Goal: Task Accomplishment & Management: Use online tool/utility

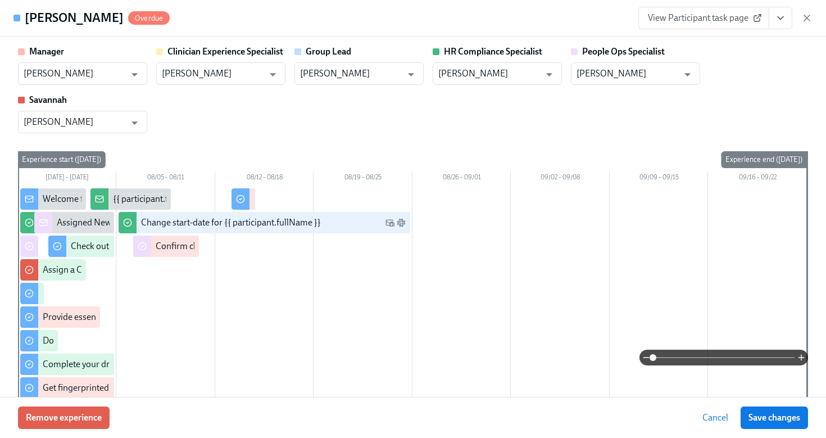
scroll to position [135, 0]
click at [806, 20] on icon "button" at bounding box center [806, 17] width 11 height 11
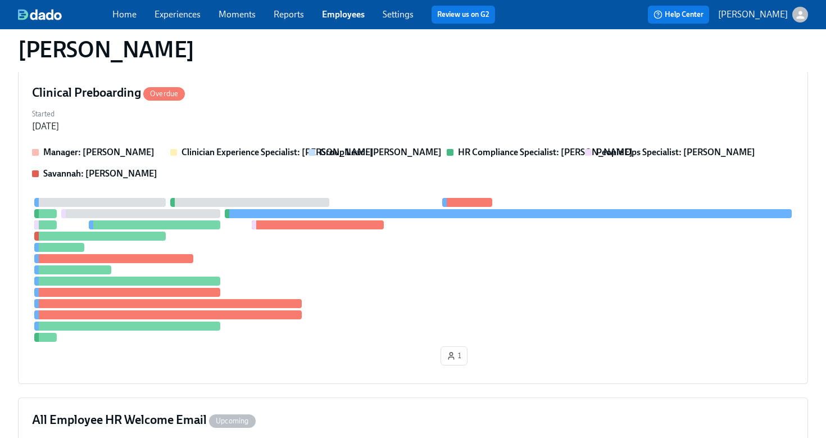
click at [343, 17] on link "Employees" at bounding box center [343, 14] width 43 height 11
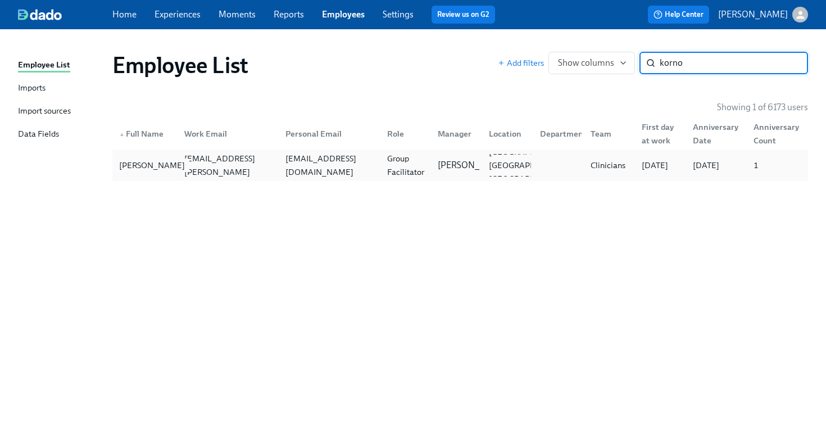
type input "korno"
click at [163, 169] on div "Amy Kornovich" at bounding box center [152, 164] width 75 height 13
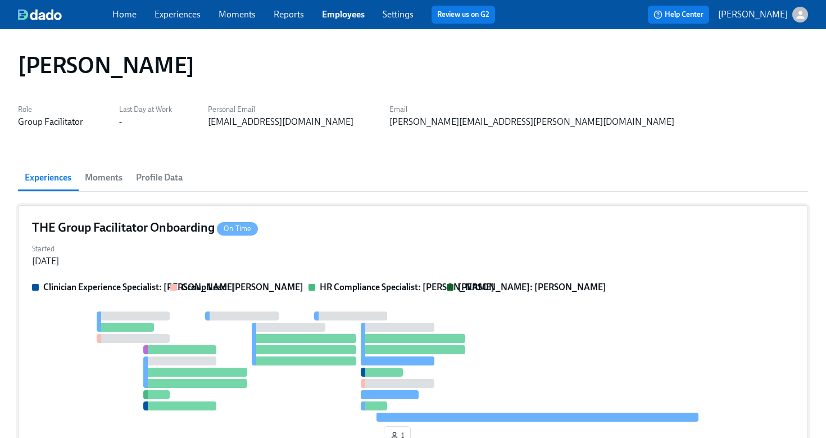
scroll to position [31, 0]
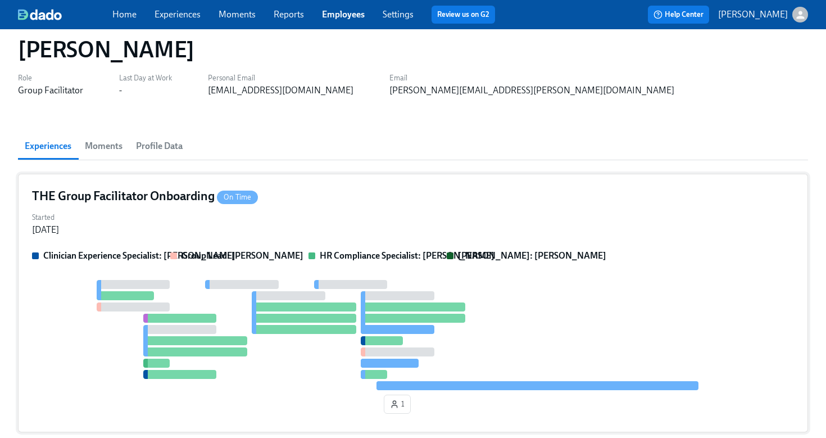
click at [321, 211] on div "Started Jul 24, 2025" at bounding box center [413, 222] width 762 height 27
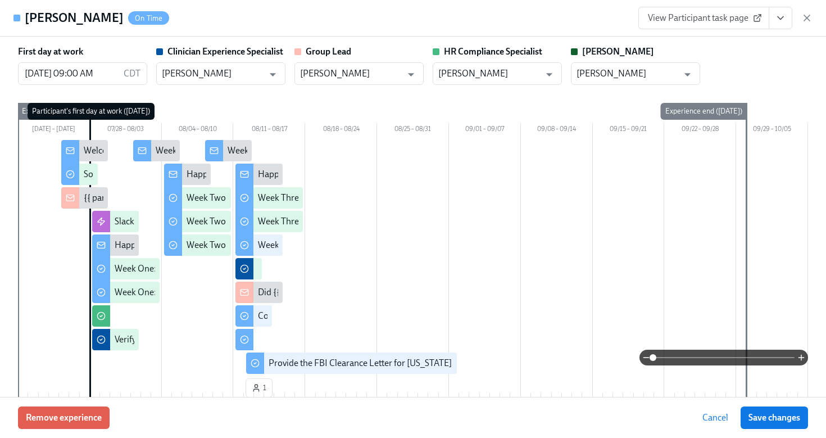
click at [774, 16] on button "View task page" at bounding box center [780, 18] width 24 height 22
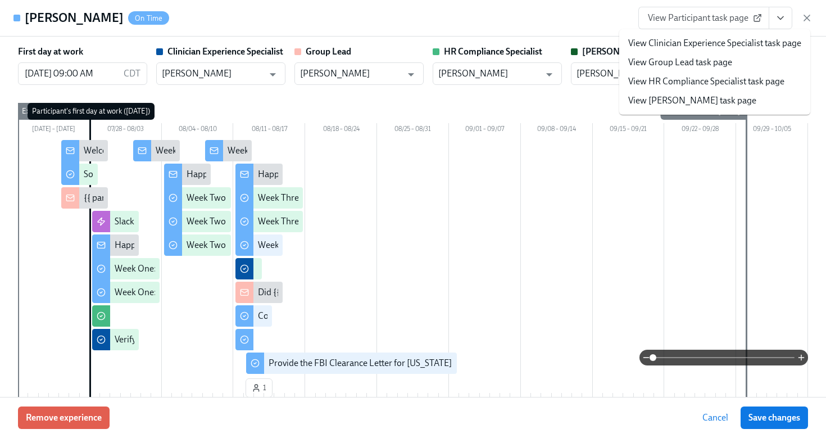
click at [723, 81] on link "View HR Compliance Specialist task page" at bounding box center [706, 81] width 156 height 12
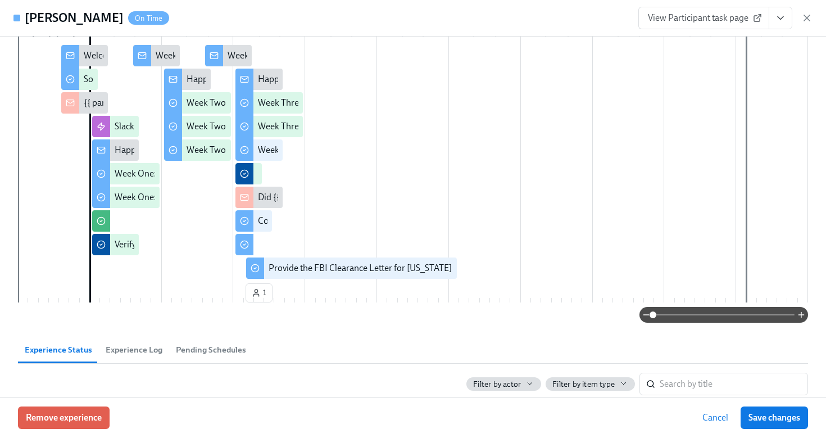
scroll to position [0, 0]
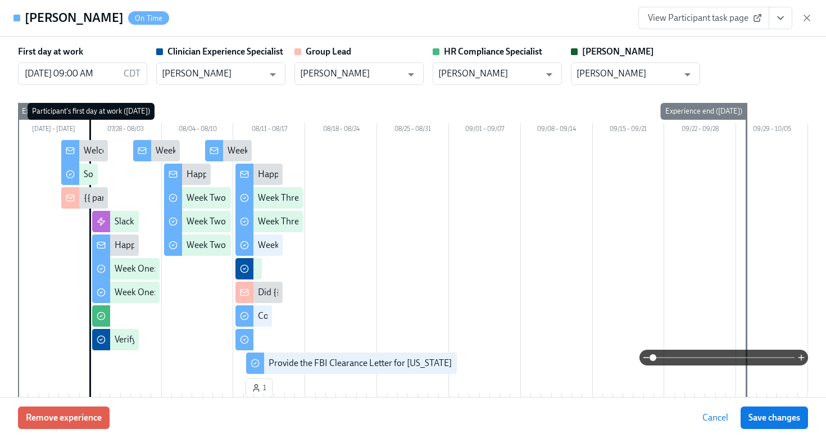
click at [777, 17] on icon "View task page" at bounding box center [780, 17] width 11 height 11
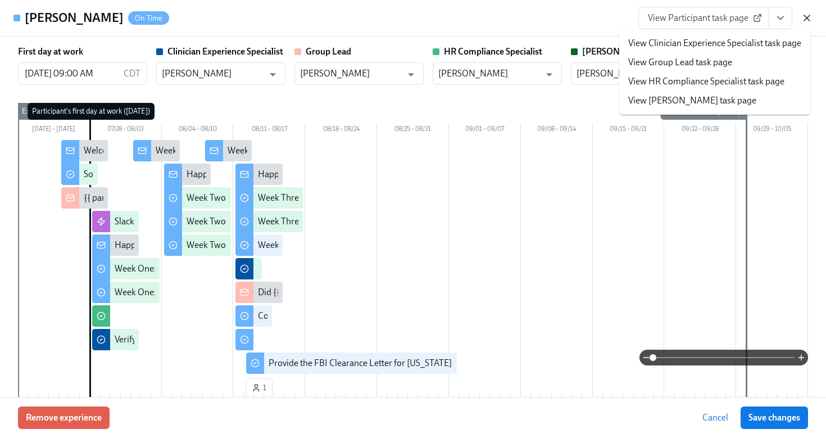
click at [807, 19] on icon "button" at bounding box center [806, 17] width 11 height 11
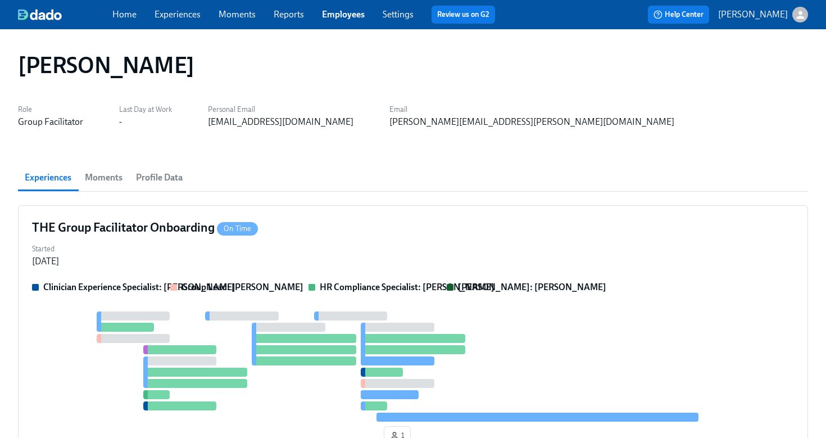
click at [116, 176] on span "Moments" at bounding box center [104, 178] width 38 height 16
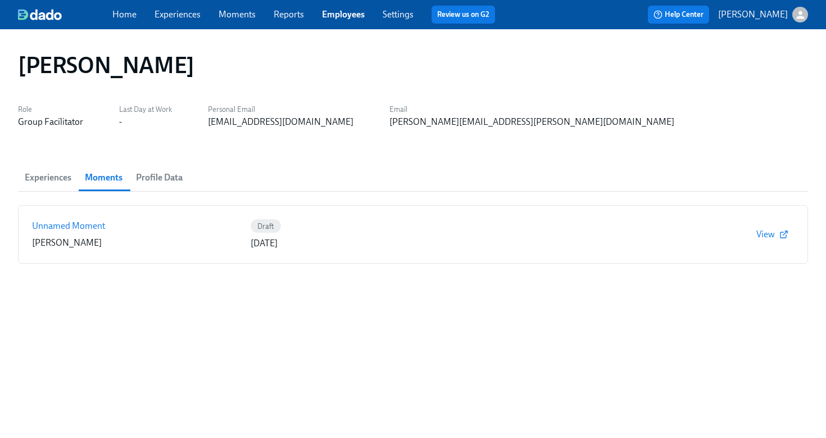
click at [68, 176] on span "Experiences" at bounding box center [48, 178] width 47 height 16
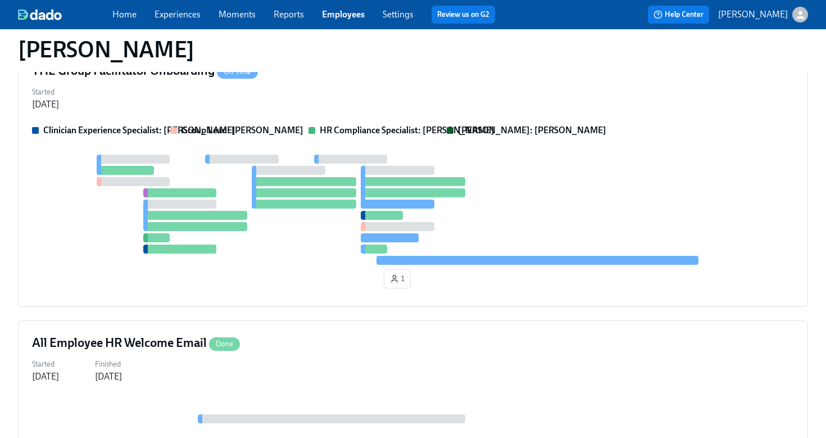
scroll to position [154, 0]
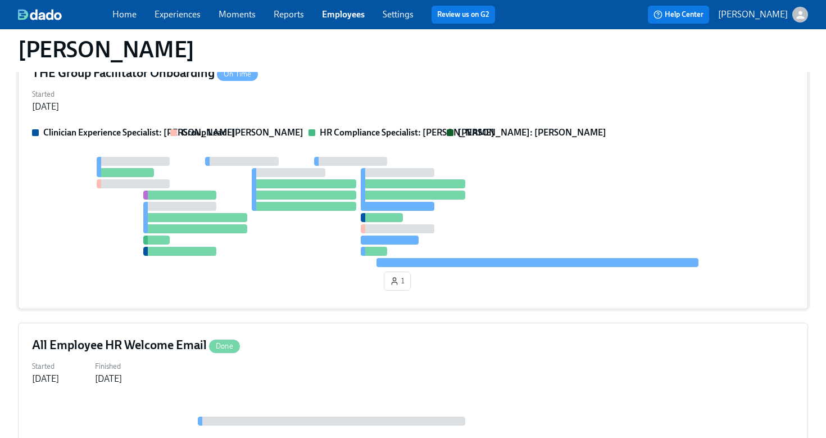
click at [171, 116] on div "THE Group Facilitator Onboarding On Time Started Jul 24, 2025 Clinician Experie…" at bounding box center [413, 180] width 790 height 258
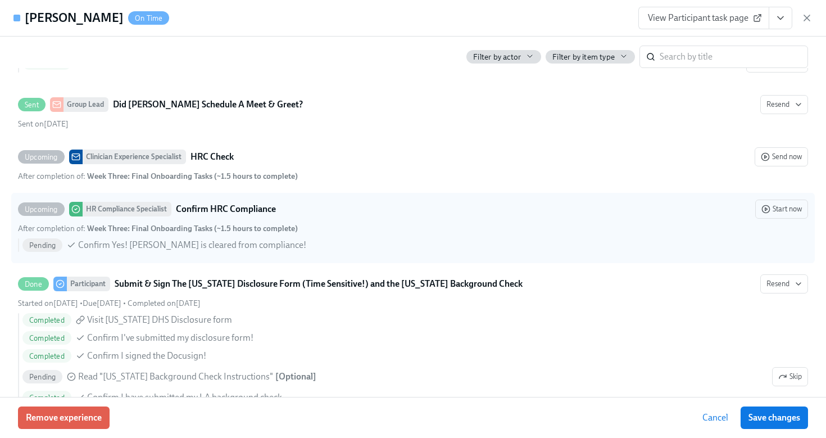
scroll to position [2296, 0]
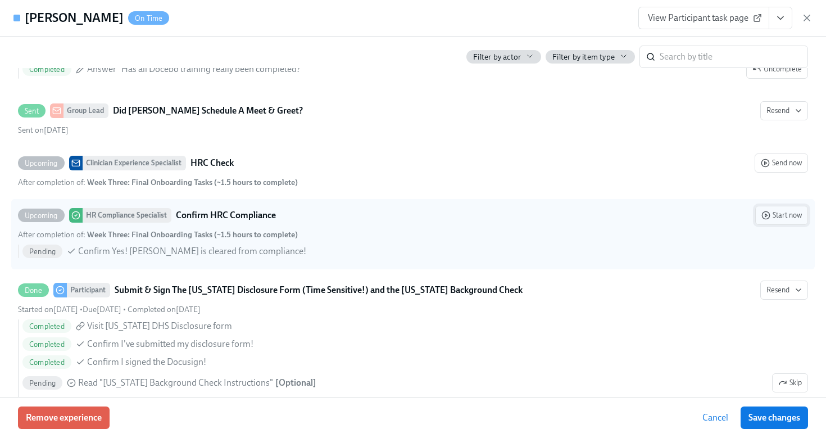
click at [784, 214] on span "Start now" at bounding box center [781, 215] width 40 height 11
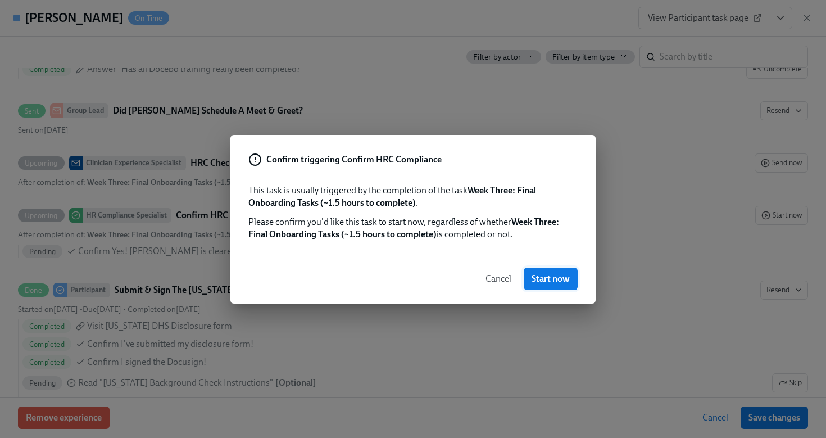
click at [548, 280] on span "Start now" at bounding box center [550, 278] width 38 height 11
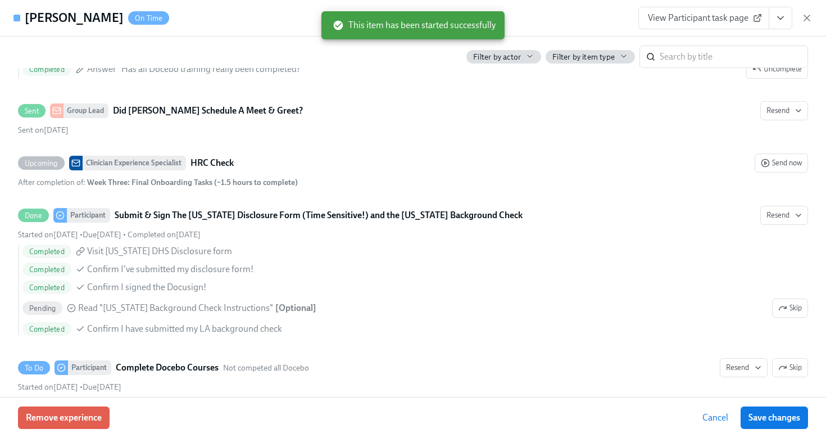
click at [784, 23] on icon "View task page" at bounding box center [780, 17] width 11 height 11
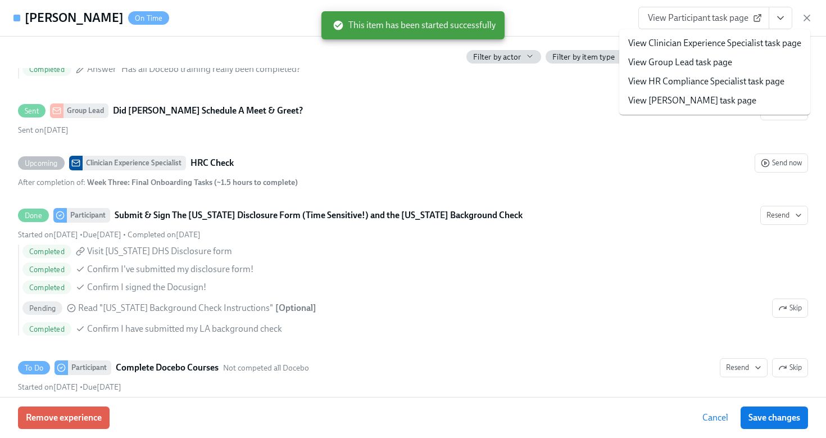
click at [754, 80] on link "View HR Compliance Specialist task page" at bounding box center [706, 81] width 156 height 12
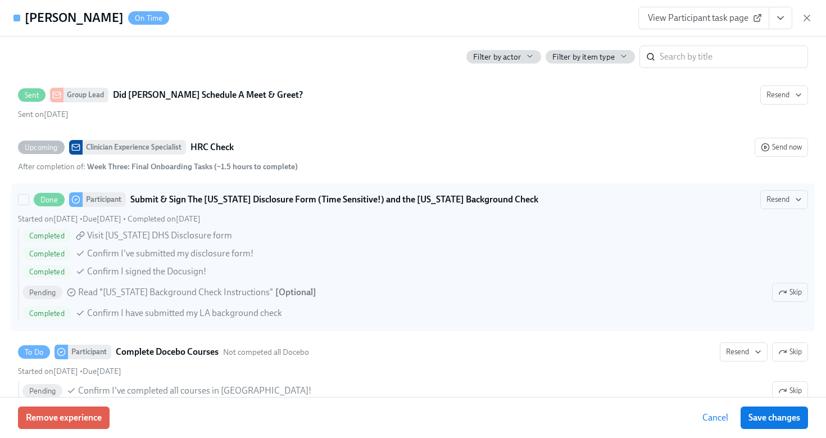
scroll to position [2352, 0]
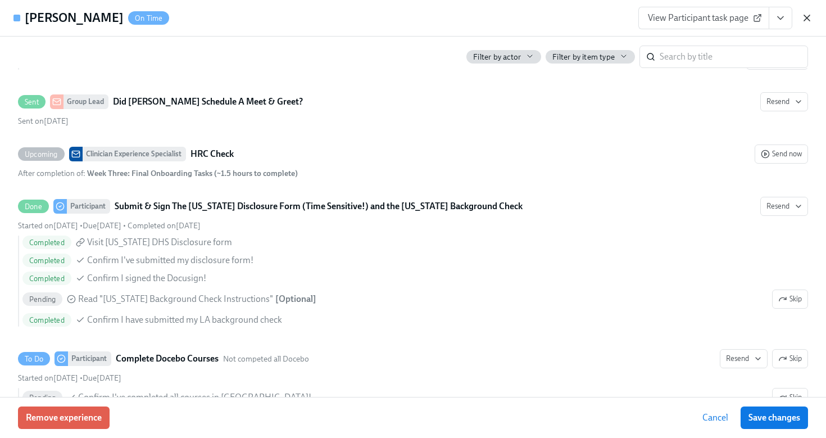
click at [802, 19] on icon "button" at bounding box center [806, 17] width 11 height 11
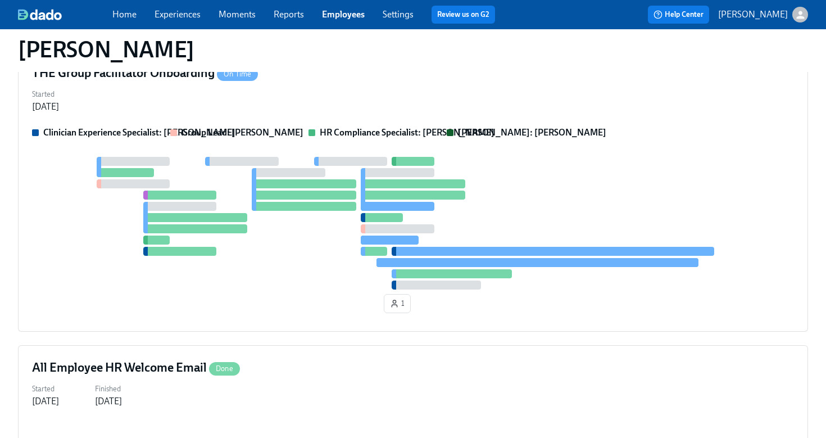
click at [336, 14] on link "Employees" at bounding box center [343, 14] width 43 height 11
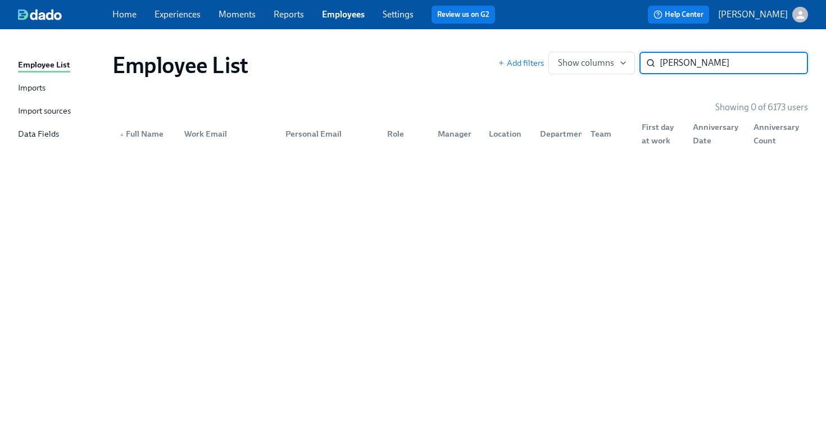
click at [684, 63] on input "ashley roy" at bounding box center [733, 63] width 148 height 22
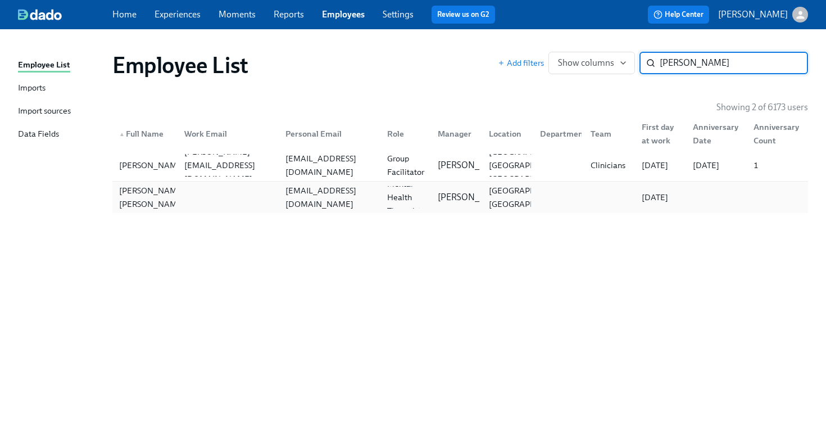
type input "ashley ka"
click at [235, 202] on div at bounding box center [226, 197] width 102 height 22
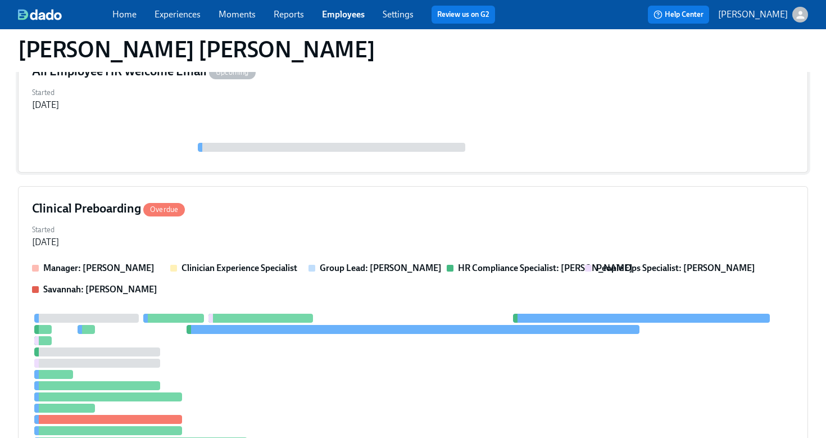
scroll to position [317, 0]
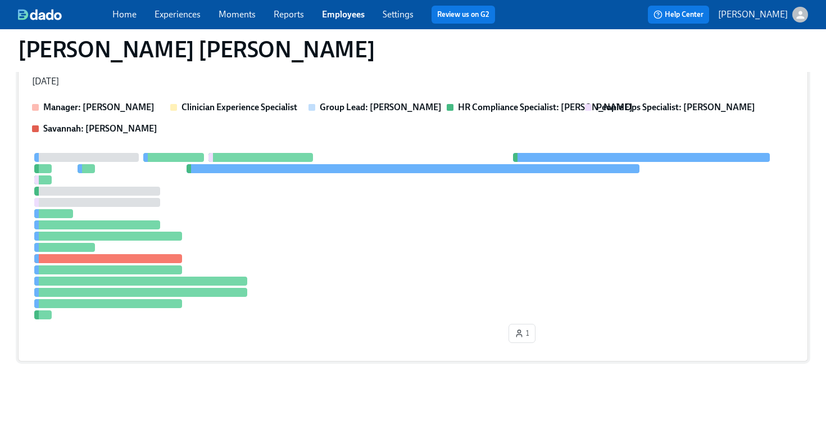
click at [258, 249] on div at bounding box center [413, 236] width 762 height 166
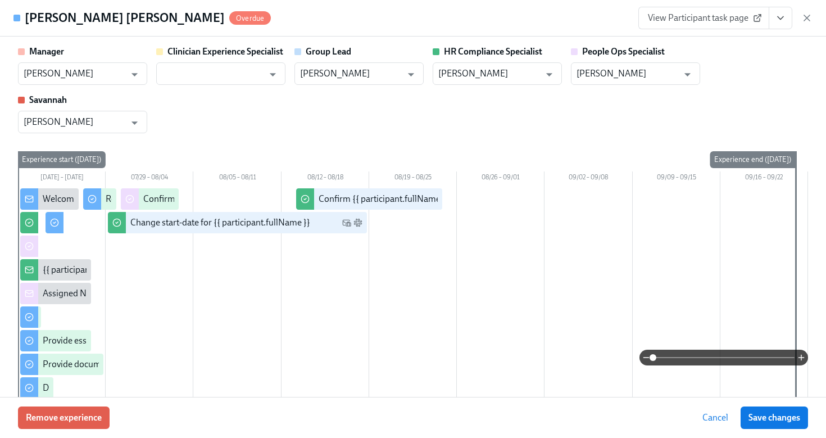
click at [778, 19] on icon "View task page" at bounding box center [780, 17] width 11 height 11
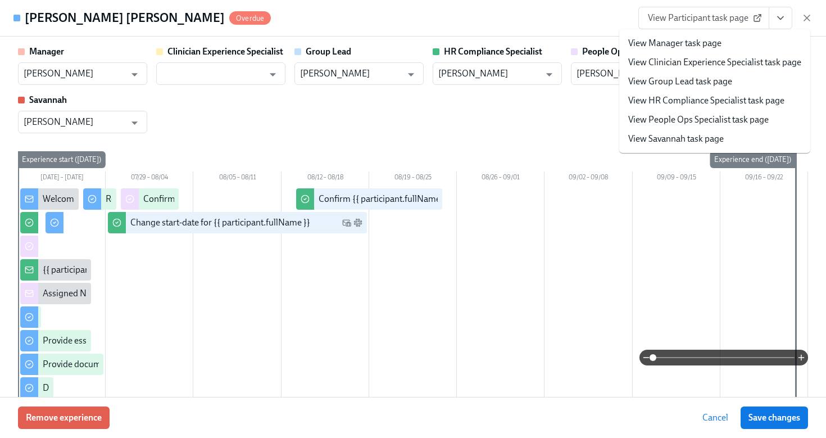
click at [749, 106] on link "View HR Compliance Specialist task page" at bounding box center [706, 100] width 156 height 12
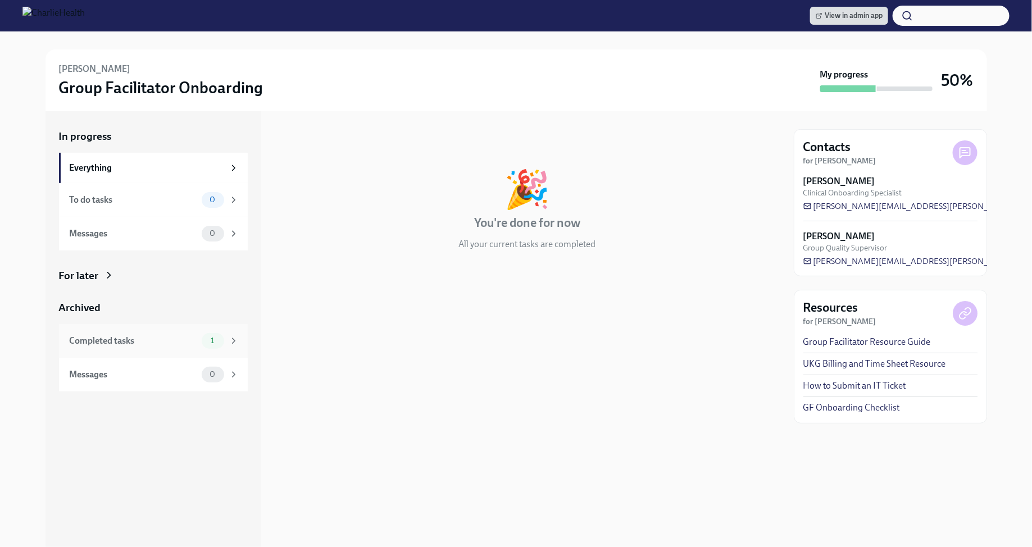
click at [206, 339] on span "1" at bounding box center [212, 340] width 17 height 8
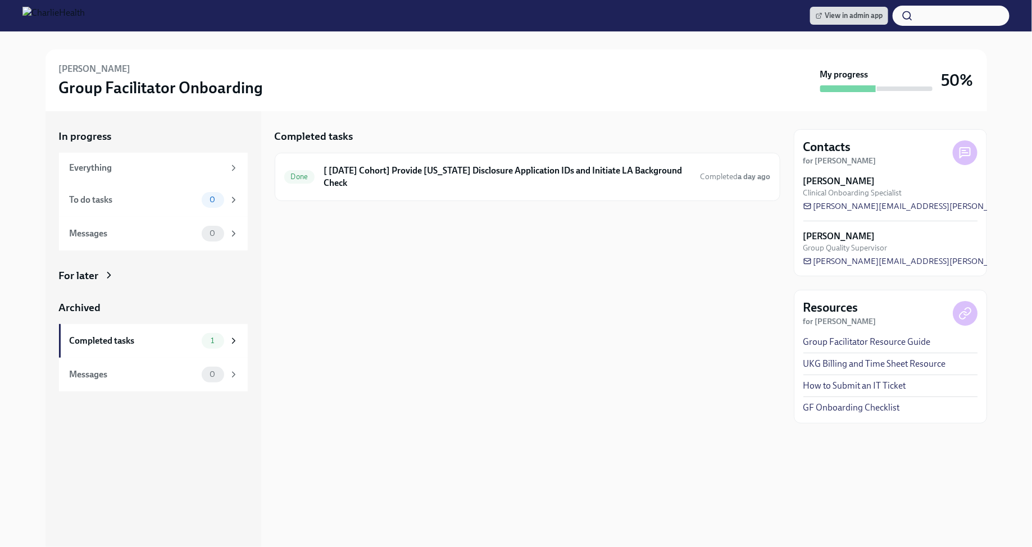
click at [111, 278] on icon at bounding box center [108, 275] width 11 height 11
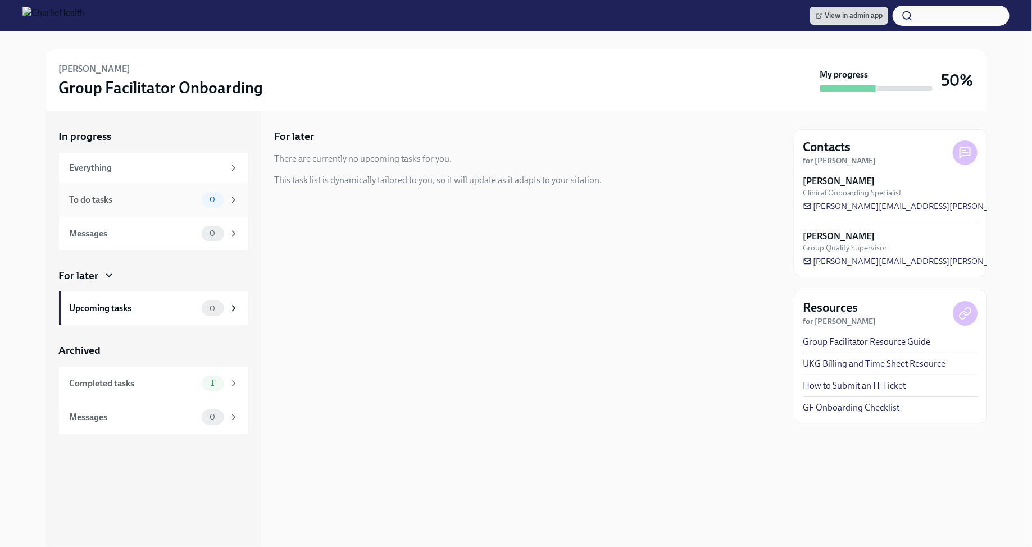
click at [206, 201] on span "0" at bounding box center [212, 199] width 19 height 8
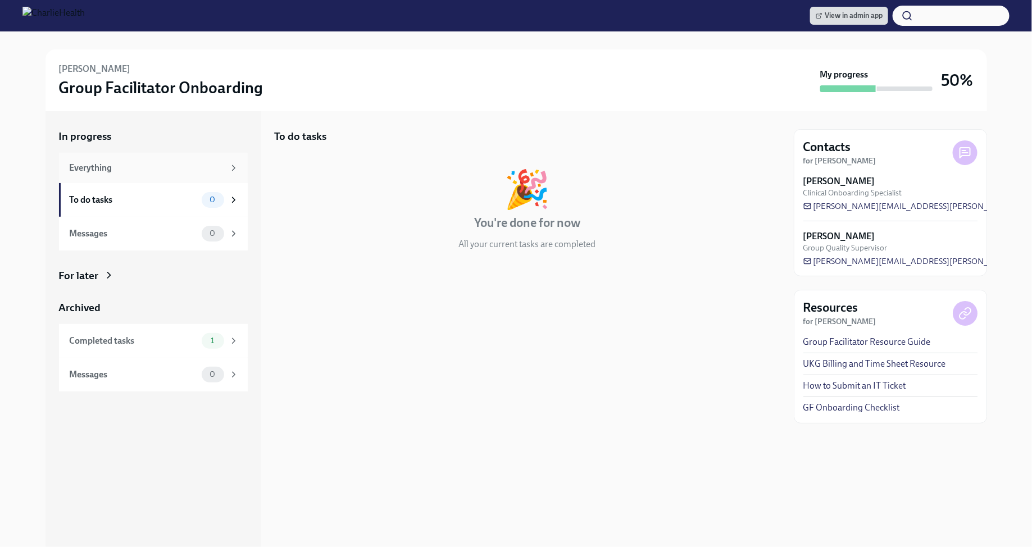
click at [226, 171] on div "Everything" at bounding box center [154, 168] width 169 height 12
click at [236, 171] on icon at bounding box center [234, 168] width 10 height 10
click at [234, 198] on icon at bounding box center [234, 200] width 10 height 10
click at [235, 235] on icon at bounding box center [234, 234] width 10 height 10
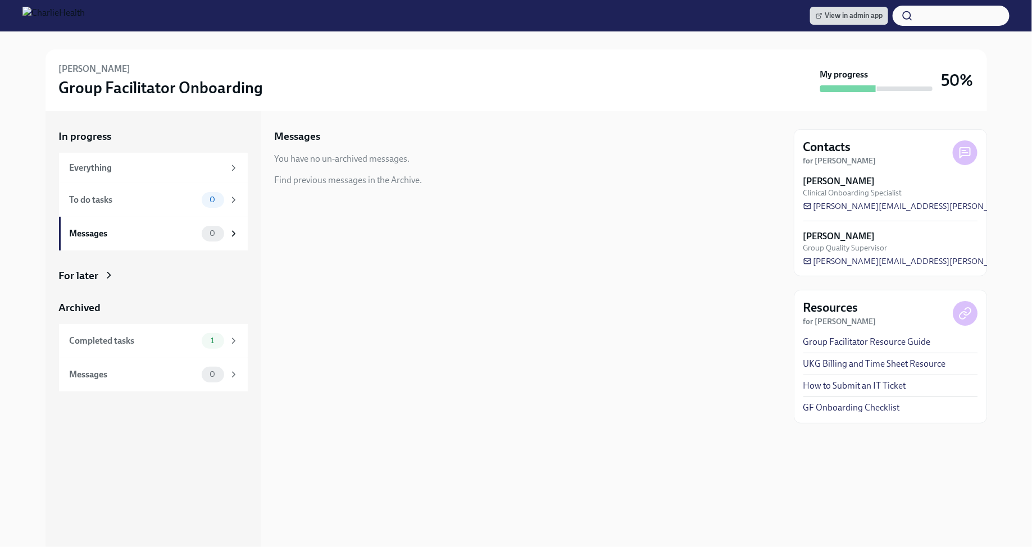
click at [215, 274] on div "For later" at bounding box center [153, 275] width 189 height 15
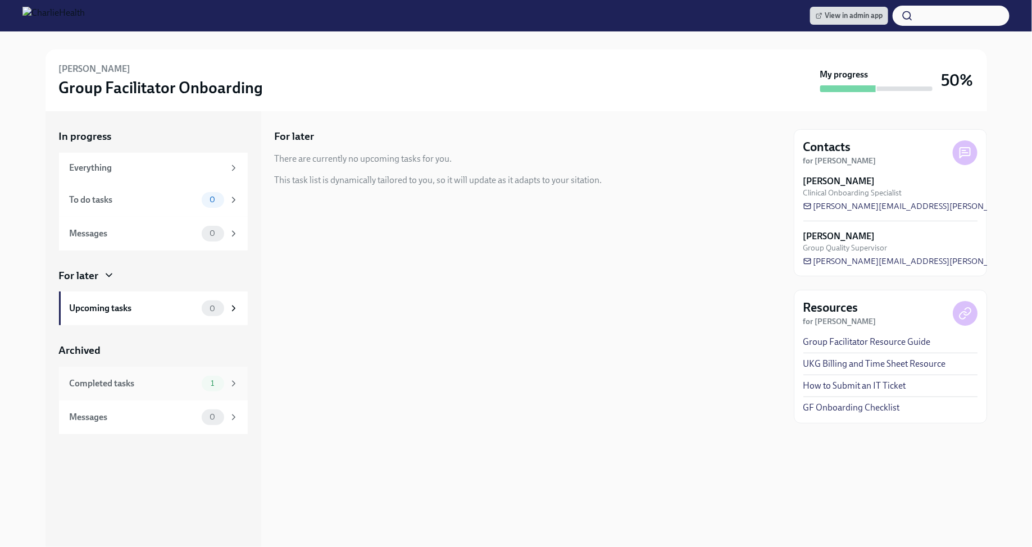
click at [217, 382] on span "1" at bounding box center [212, 383] width 17 height 8
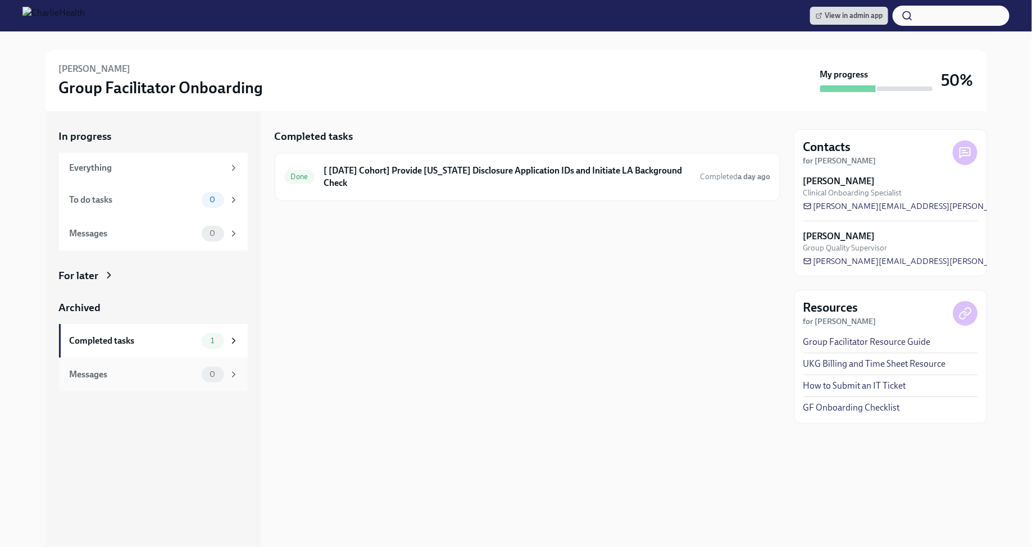
click at [202, 376] on div "0" at bounding box center [213, 375] width 22 height 16
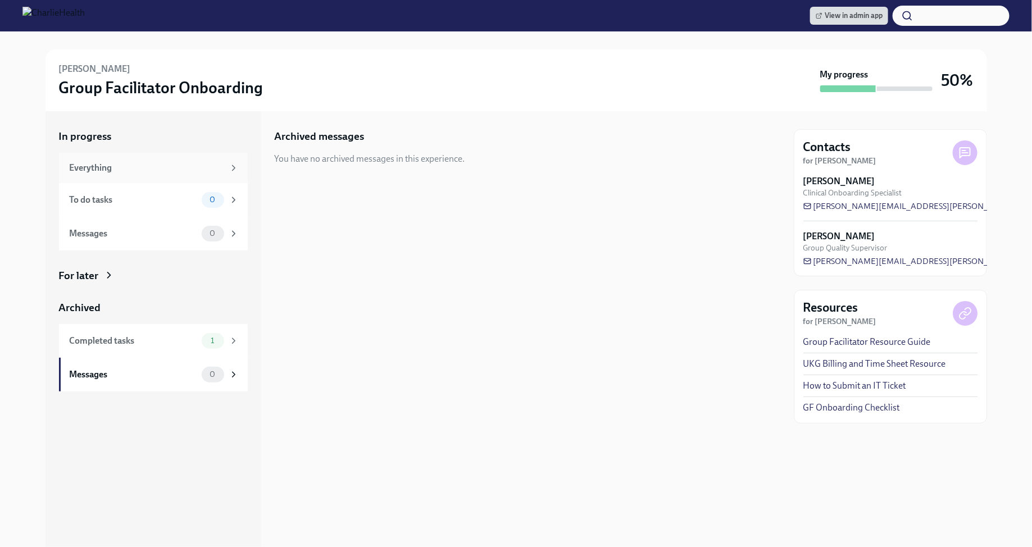
click at [238, 171] on icon at bounding box center [234, 168] width 10 height 10
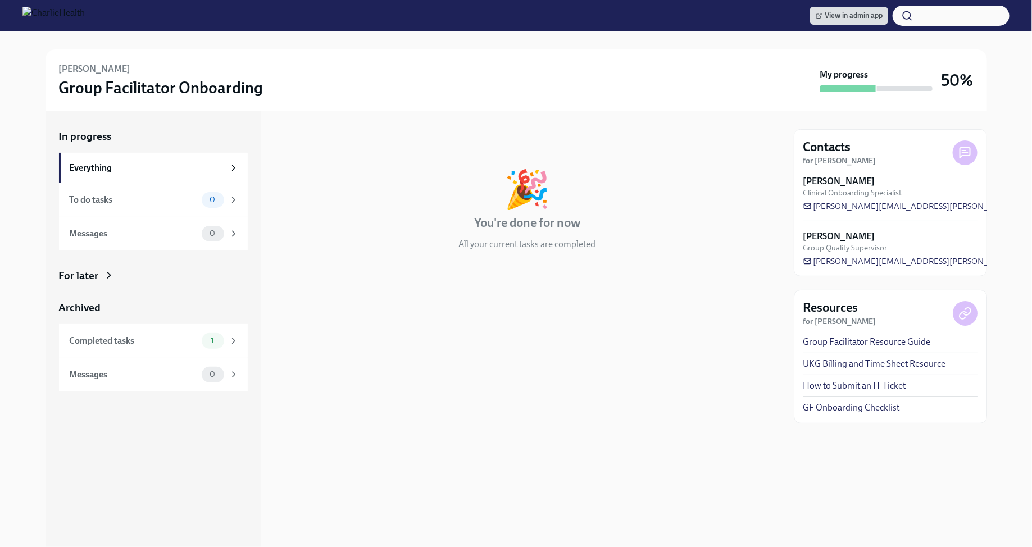
click at [102, 280] on div "For later" at bounding box center [153, 275] width 189 height 15
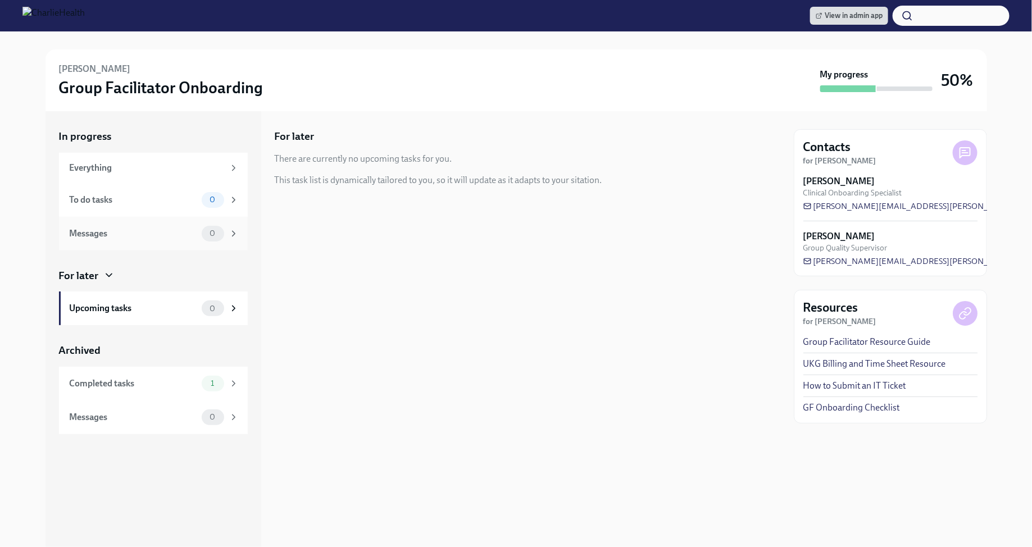
click at [229, 238] on icon at bounding box center [234, 234] width 10 height 10
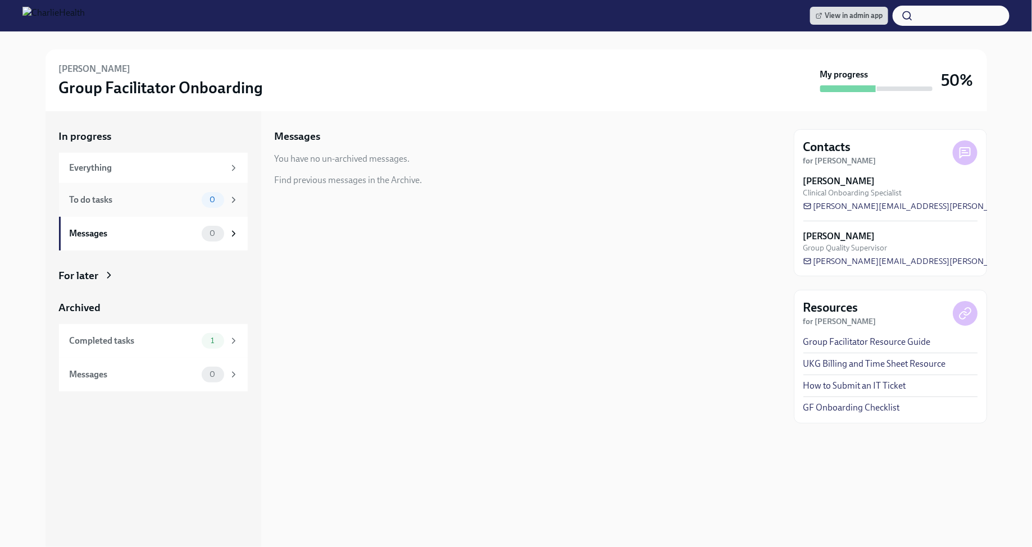
click at [235, 199] on icon at bounding box center [233, 199] width 3 height 5
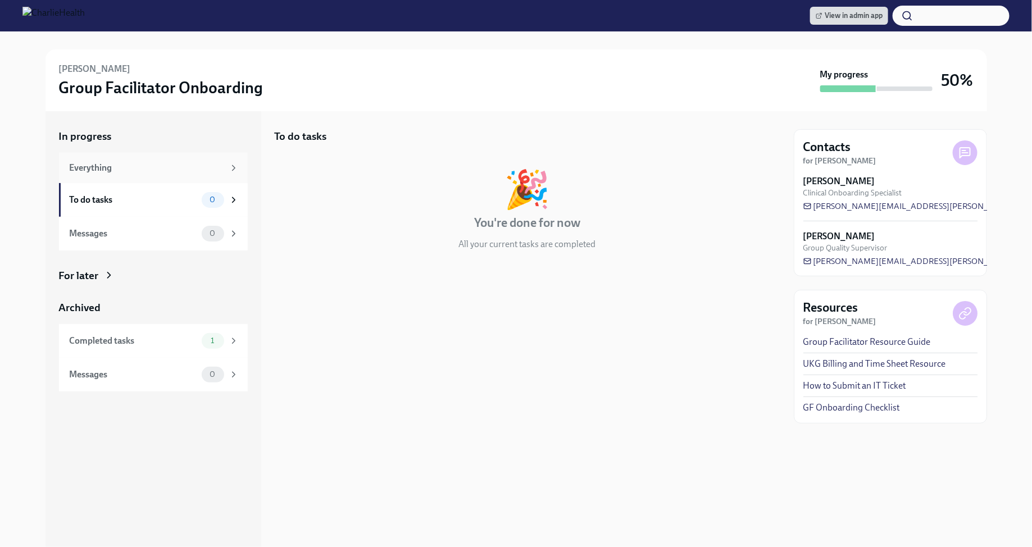
click at [230, 167] on icon at bounding box center [234, 168] width 10 height 10
click at [212, 279] on div "For later" at bounding box center [153, 275] width 189 height 15
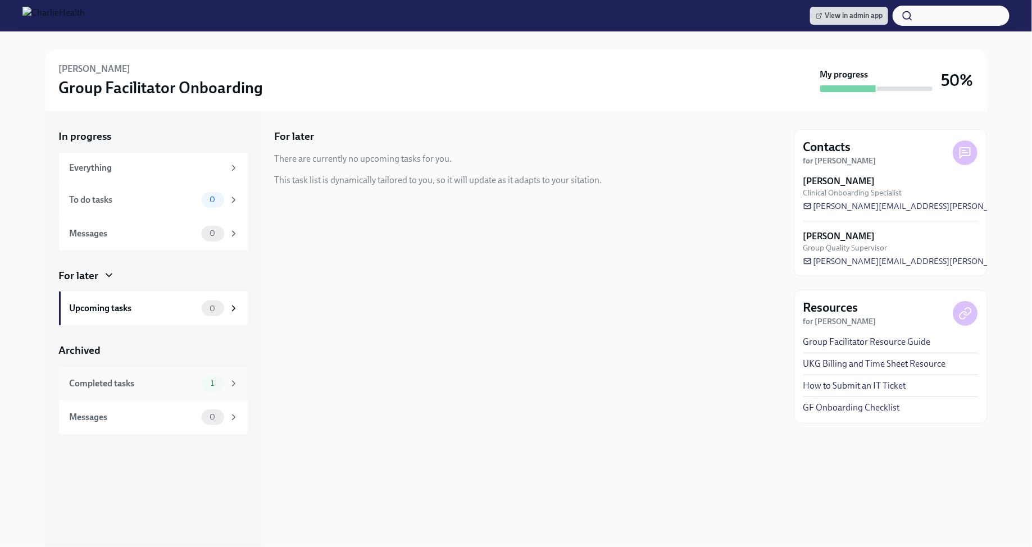
click at [176, 385] on div "Completed tasks" at bounding box center [134, 383] width 128 height 12
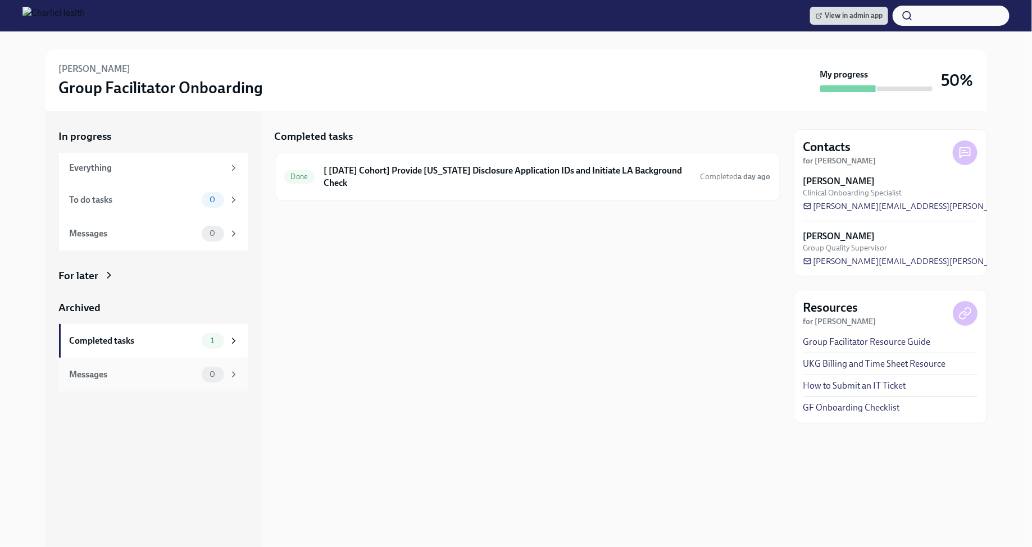
click at [187, 372] on div "Messages" at bounding box center [134, 374] width 128 height 12
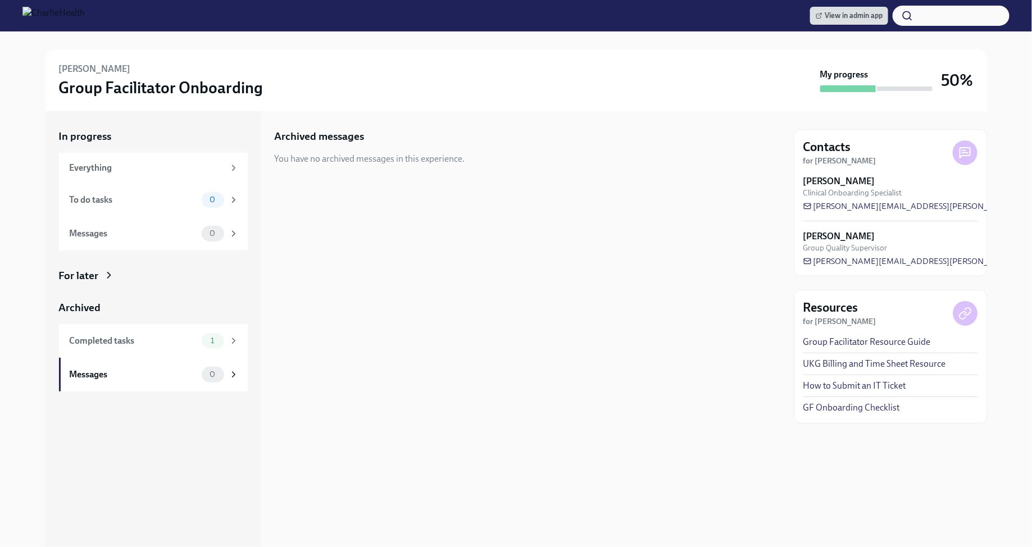
click at [390, 165] on div "You have no archived messages in this experience." at bounding box center [370, 159] width 190 height 12
click at [100, 269] on div "For later" at bounding box center [153, 275] width 189 height 15
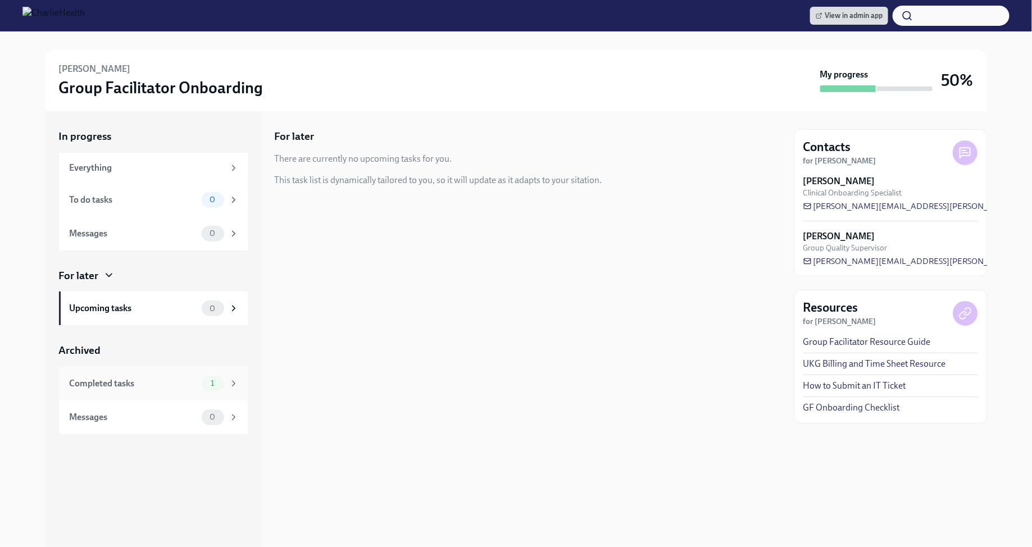
click at [237, 376] on div "1" at bounding box center [220, 384] width 37 height 16
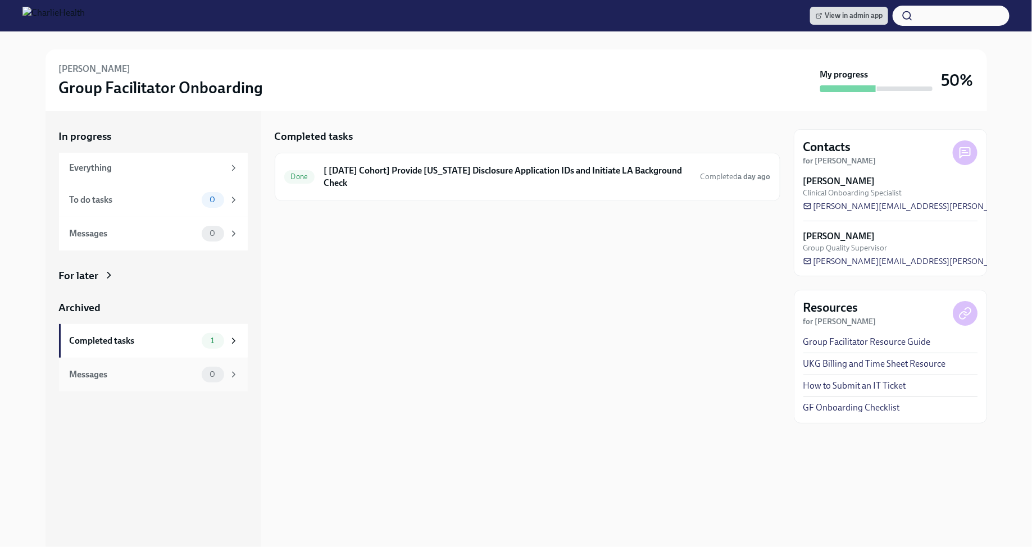
click at [236, 371] on icon at bounding box center [234, 375] width 10 height 10
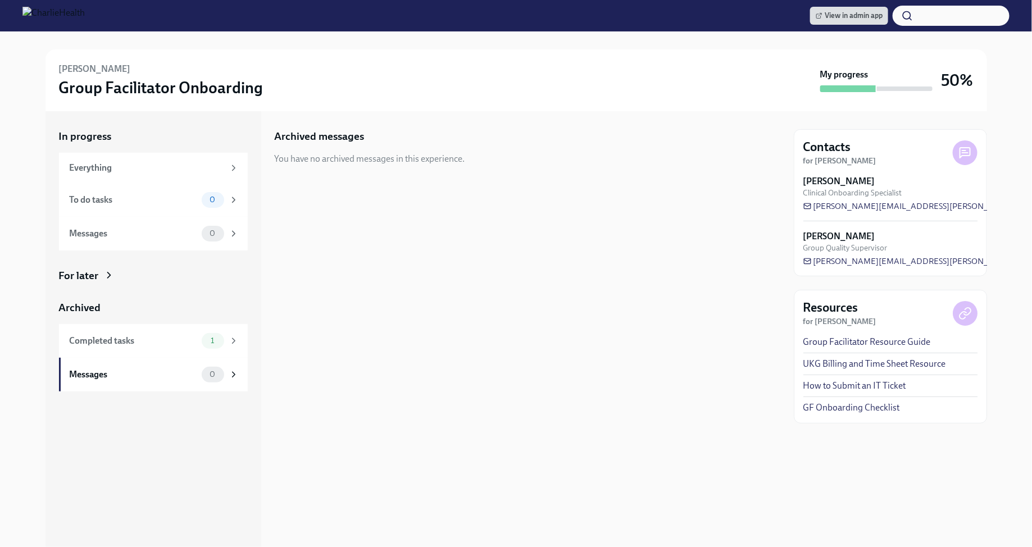
click at [108, 274] on icon at bounding box center [108, 275] width 3 height 6
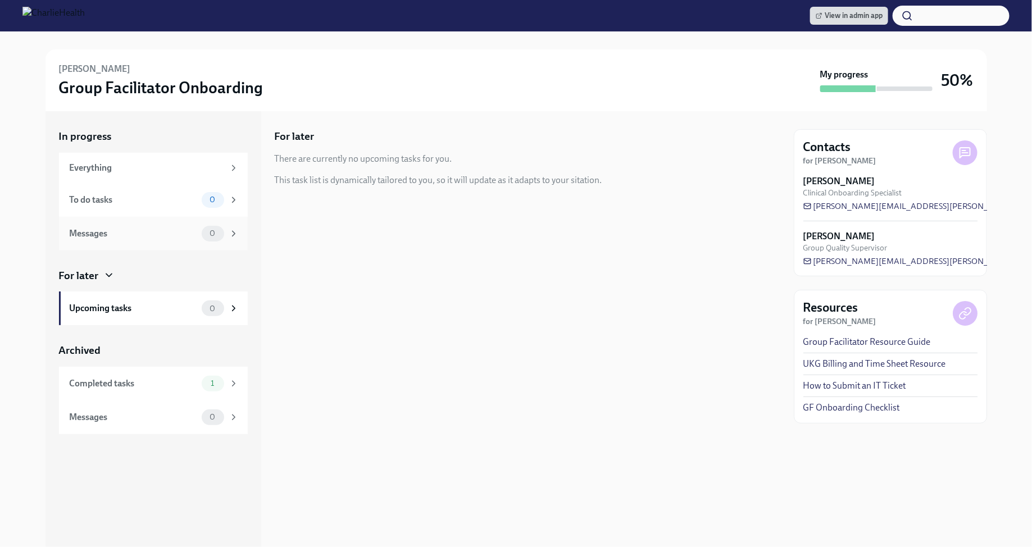
click at [126, 233] on div "Messages" at bounding box center [134, 233] width 128 height 12
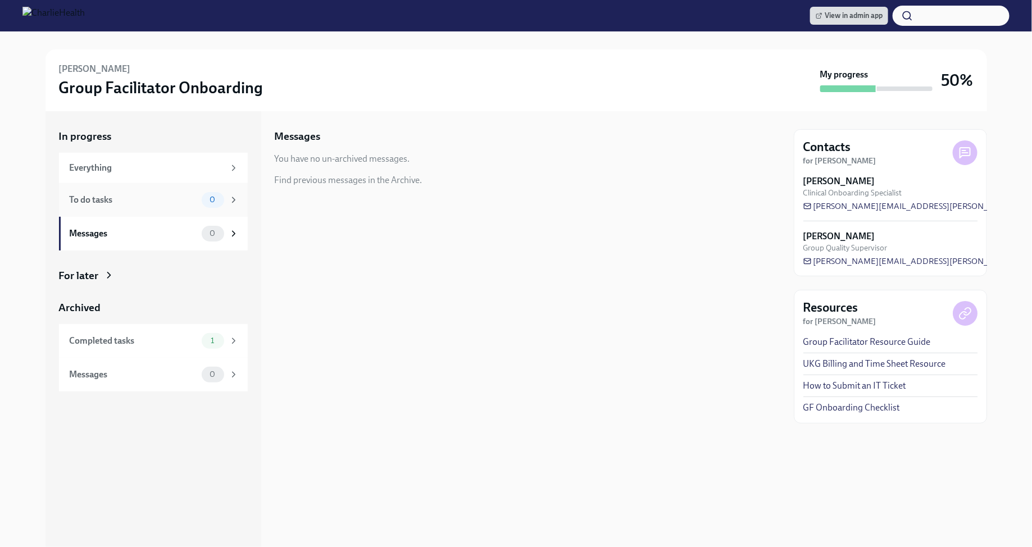
click at [128, 210] on div "To do tasks 0" at bounding box center [153, 200] width 189 height 34
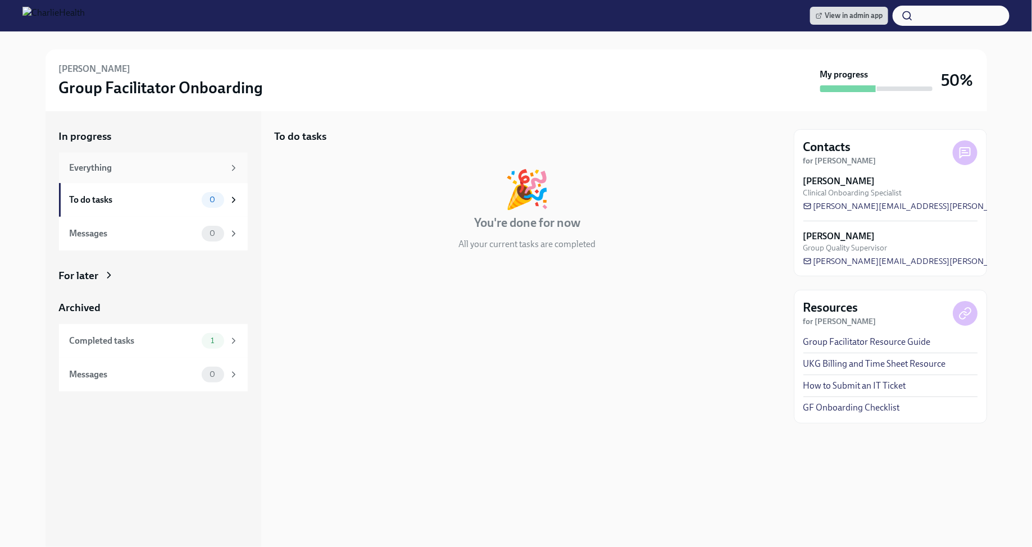
click at [134, 171] on div "Everything" at bounding box center [147, 168] width 154 height 12
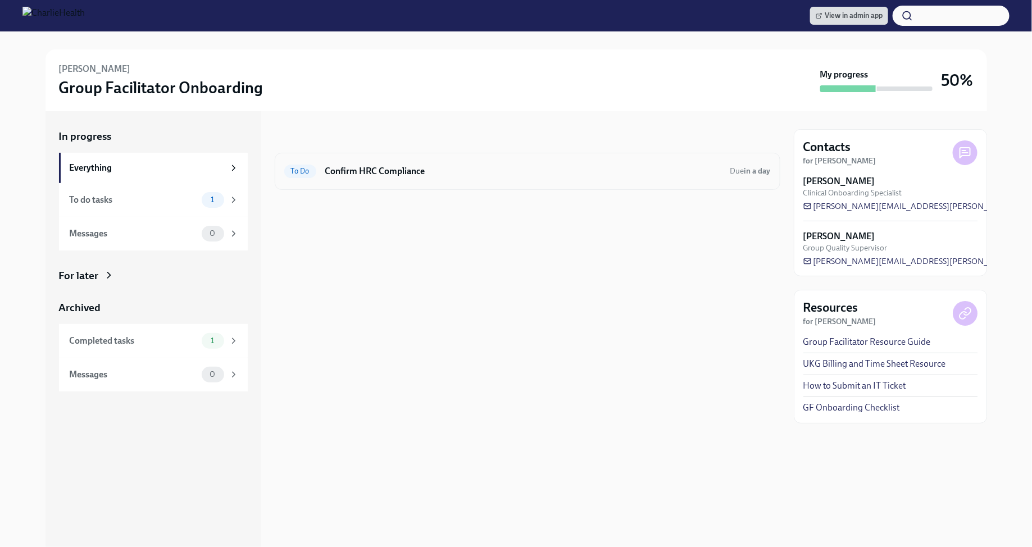
click at [452, 171] on h6 "Confirm HRC Compliance" at bounding box center [523, 171] width 396 height 12
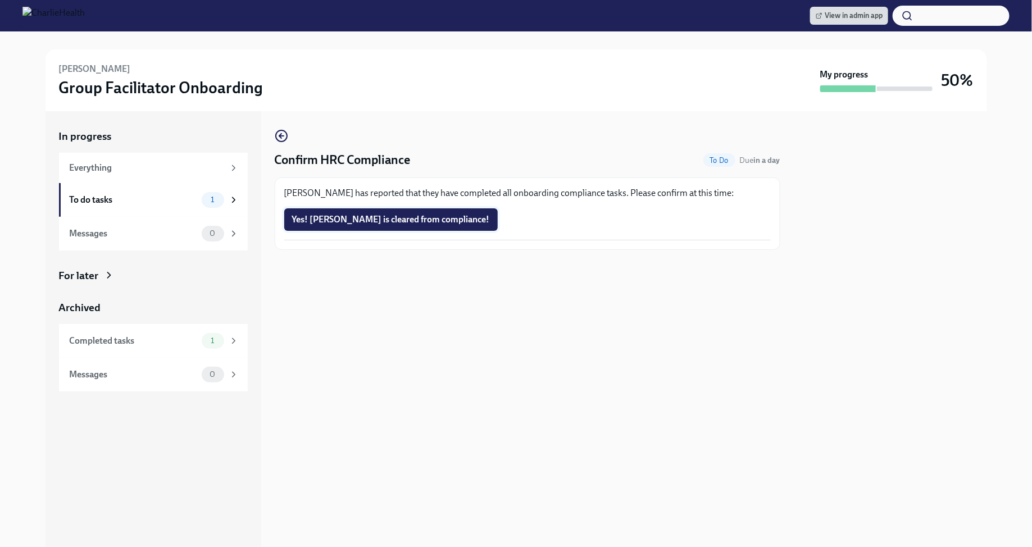
click at [418, 224] on span "Yes! Amy is cleared from compliance!" at bounding box center [391, 219] width 198 height 11
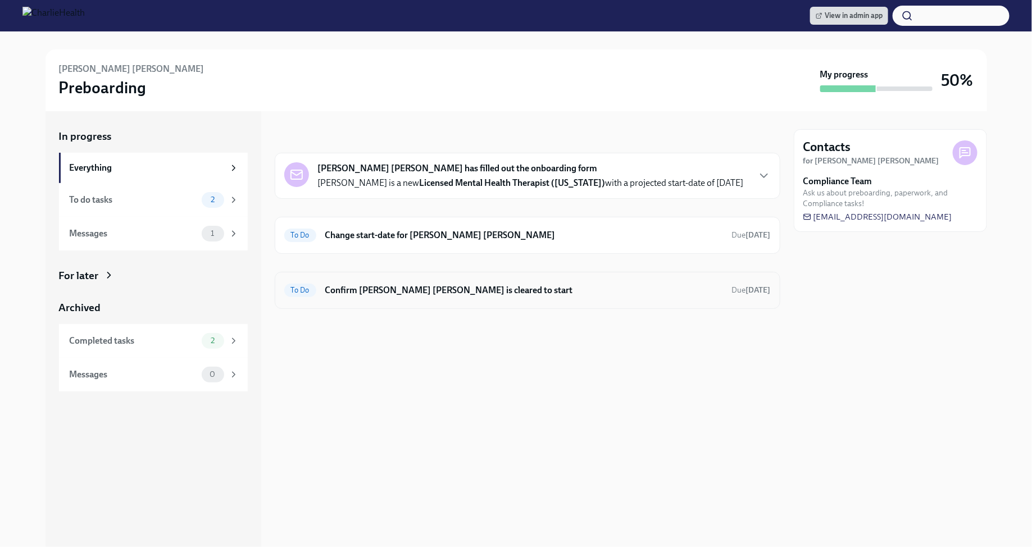
click at [453, 290] on h6 "Confirm [PERSON_NAME] [PERSON_NAME] is cleared to start" at bounding box center [524, 290] width 398 height 12
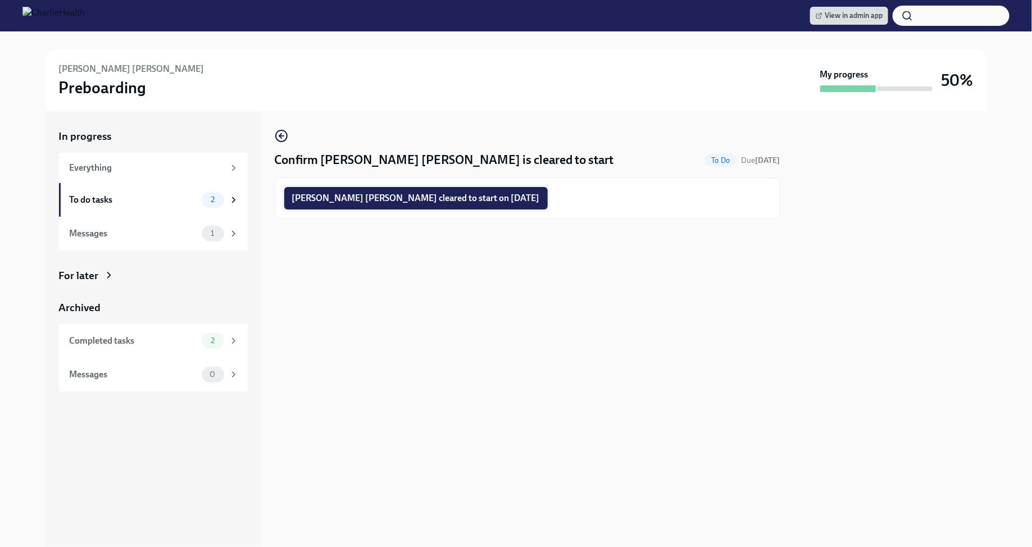
click at [452, 198] on span "[PERSON_NAME] [PERSON_NAME] cleared to start on [DATE]" at bounding box center [416, 198] width 248 height 11
